Goal: Information Seeking & Learning: Learn about a topic

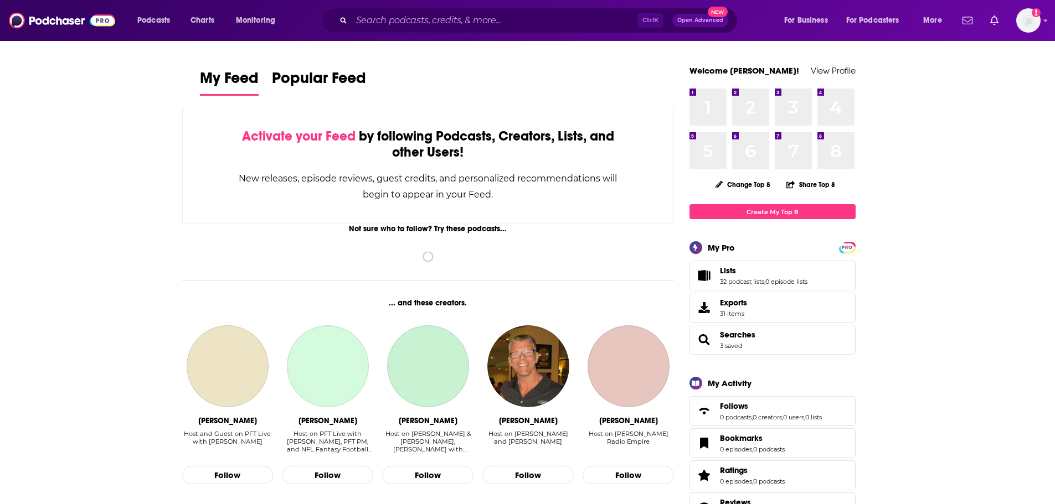
click at [427, 22] on input "Search podcasts, credits, & more..." at bounding box center [495, 21] width 286 height 18
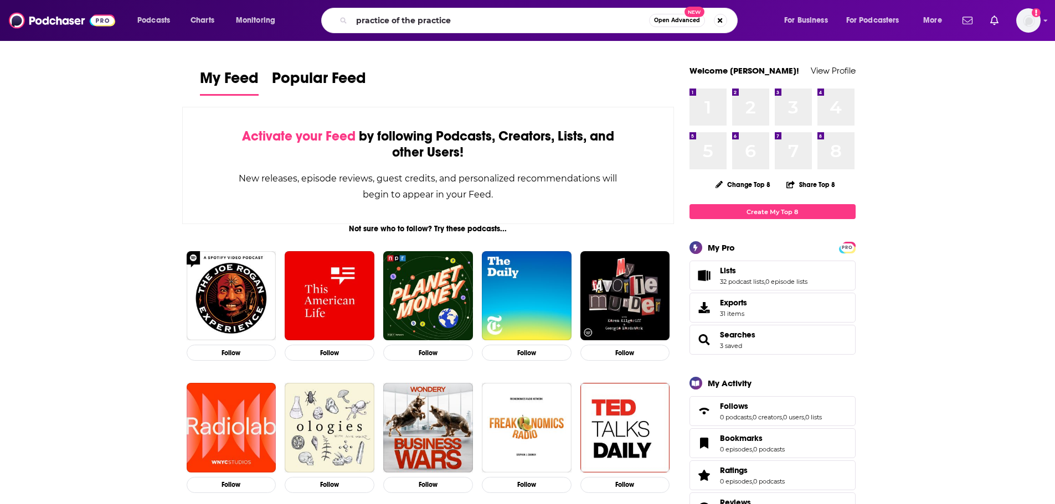
type input "practice of the practice"
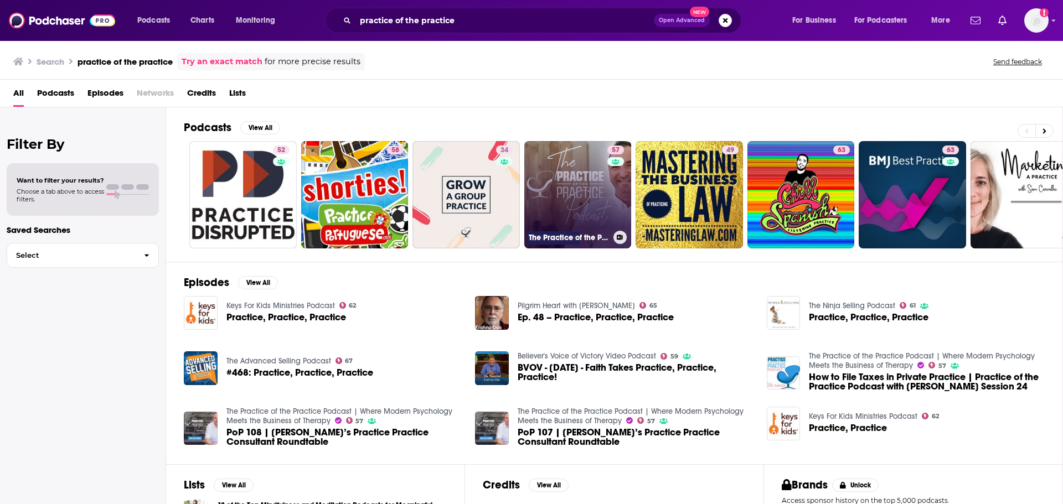
click at [590, 197] on link "57 The Practice of the Practice Podcast | Where Modern Psychology Meets the Bus…" at bounding box center [577, 194] width 107 height 107
